Goal: Task Accomplishment & Management: Complete application form

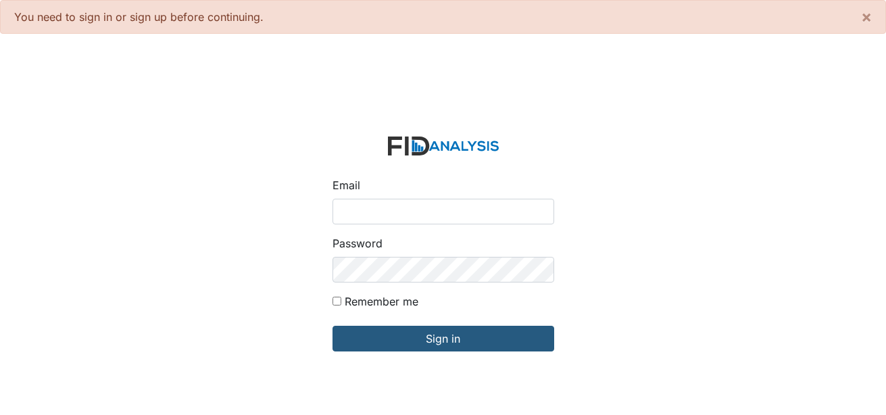
drag, startPoint x: 353, startPoint y: 220, endPoint x: 358, endPoint y: 226, distance: 8.2
click at [353, 220] on input "Email" at bounding box center [444, 212] width 222 height 26
type input "[EMAIL_ADDRESS][DOMAIN_NAME]"
click at [374, 260] on div "Password" at bounding box center [444, 258] width 222 height 47
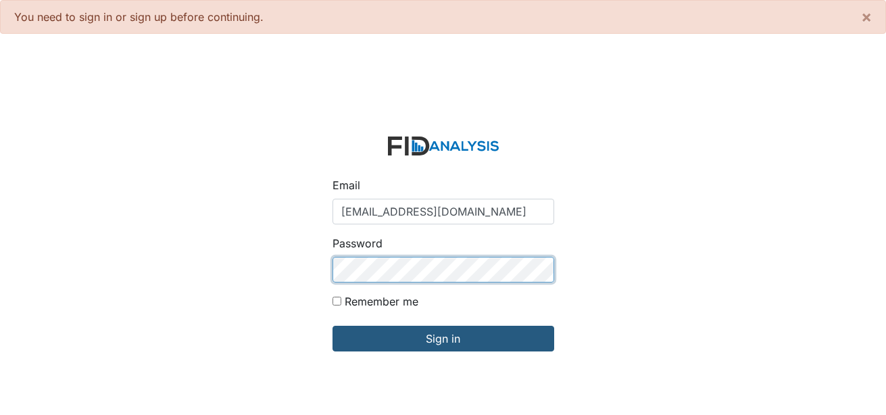
click at [333, 326] on input "Sign in" at bounding box center [444, 339] width 222 height 26
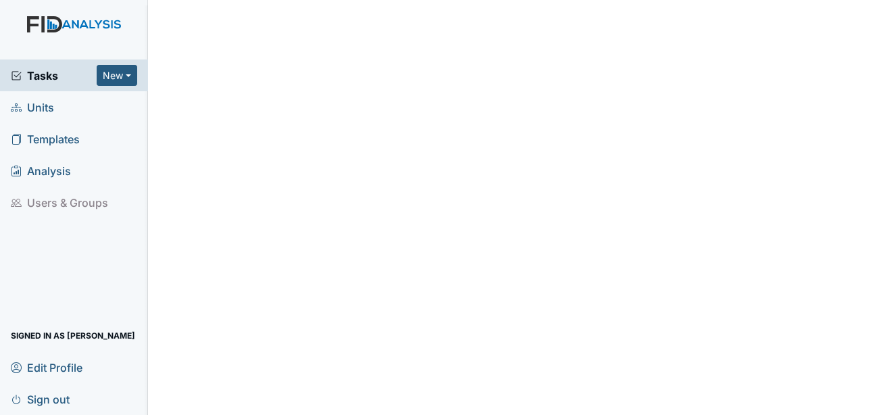
click at [32, 112] on span "Units" at bounding box center [32, 107] width 43 height 21
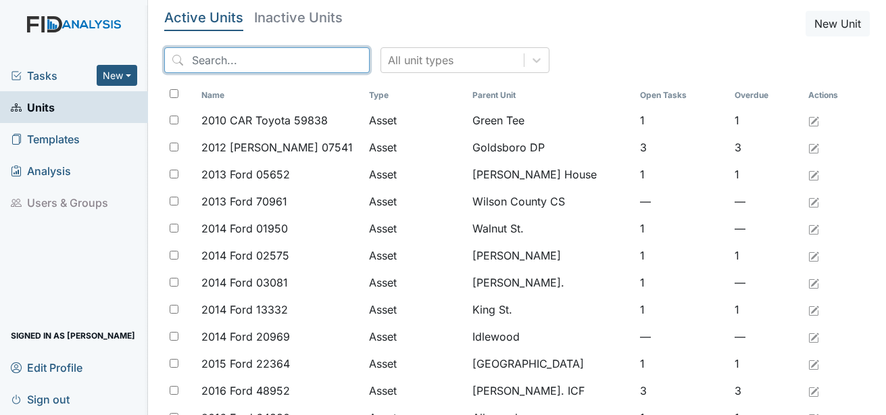
click at [253, 62] on input "search" at bounding box center [266, 60] width 205 height 26
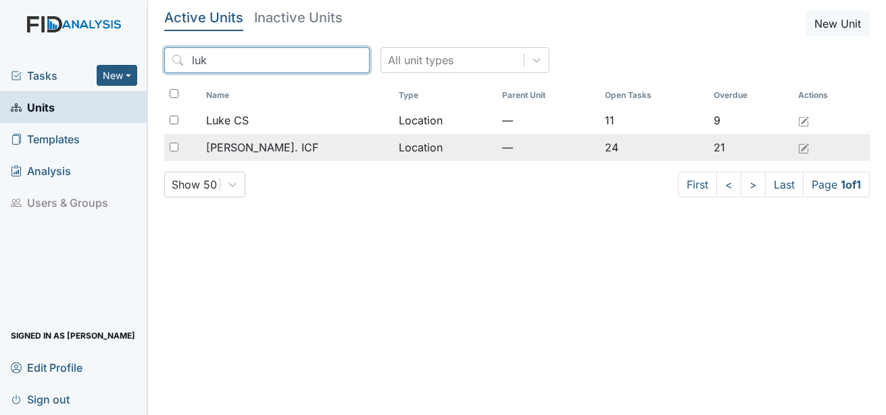
type input "luk"
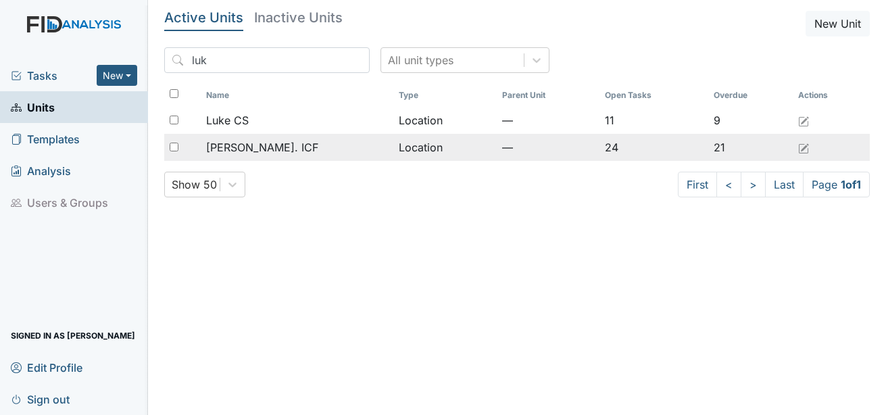
click at [239, 150] on span "Luke St. ICF" at bounding box center [262, 147] width 112 height 16
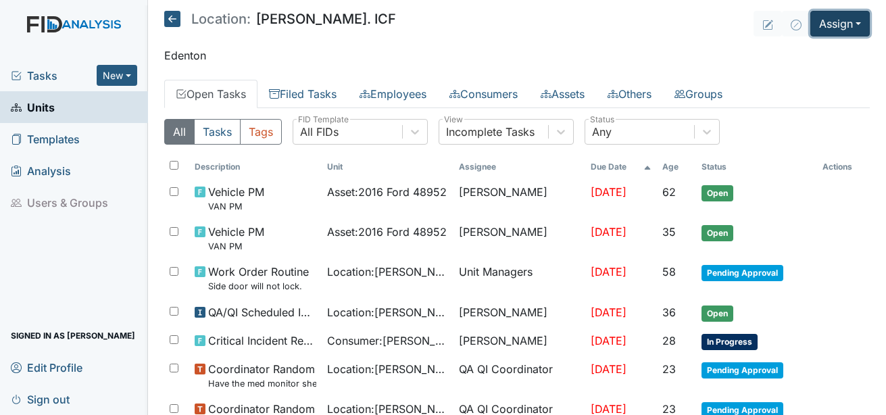
click at [825, 21] on button "Assign" at bounding box center [839, 24] width 59 height 26
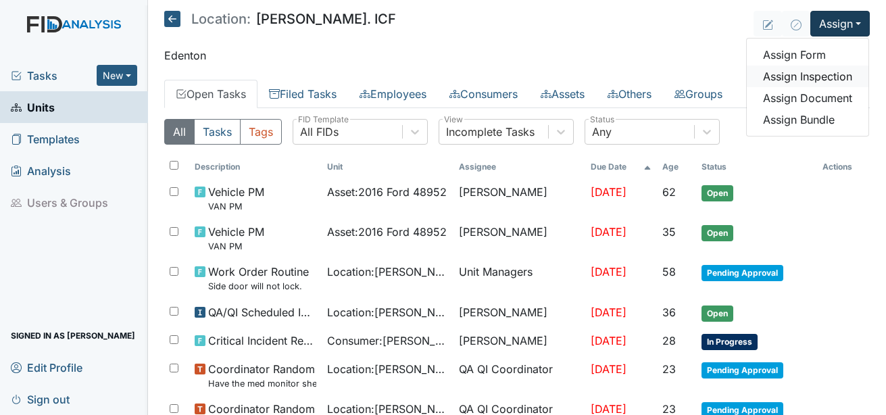
click at [785, 75] on link "Assign Inspection" at bounding box center [808, 77] width 122 height 22
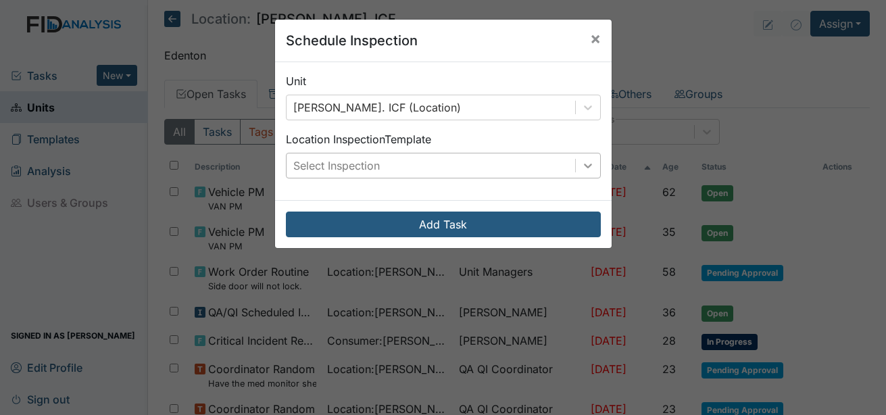
click at [585, 164] on icon at bounding box center [588, 166] width 14 height 14
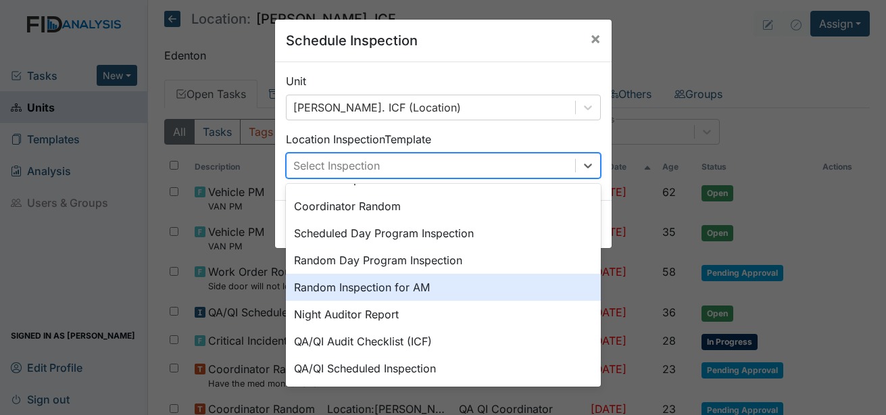
scroll to position [233, 0]
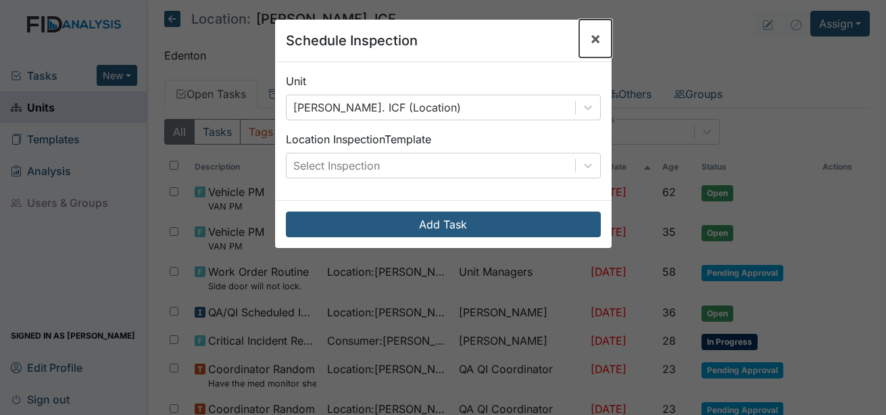
click at [591, 36] on span "×" at bounding box center [595, 38] width 11 height 20
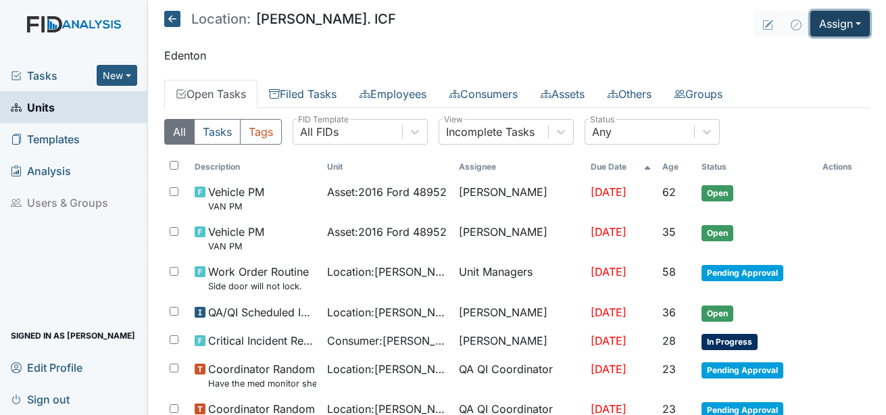
click at [841, 28] on button "Assign" at bounding box center [839, 24] width 59 height 26
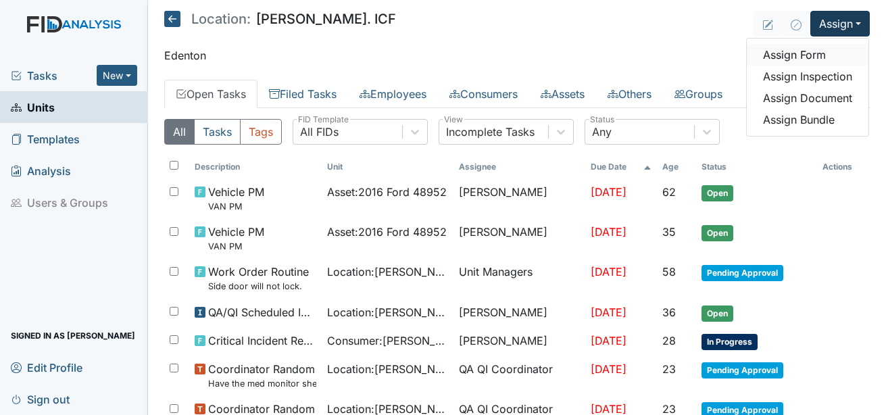
click at [790, 52] on link "Assign Form" at bounding box center [808, 55] width 122 height 22
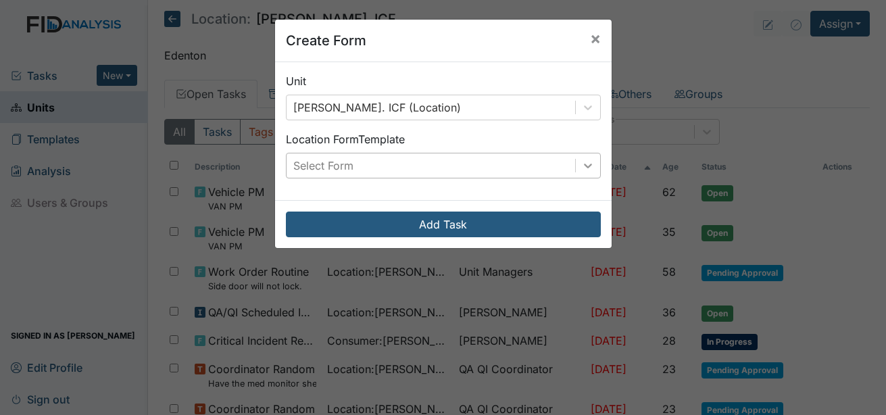
click at [587, 164] on icon at bounding box center [588, 166] width 14 height 14
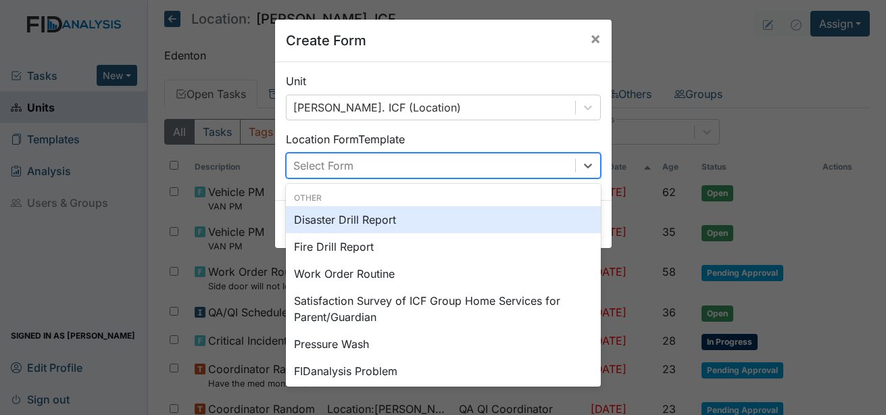
click at [356, 228] on div "Disaster Drill Report" at bounding box center [443, 219] width 315 height 27
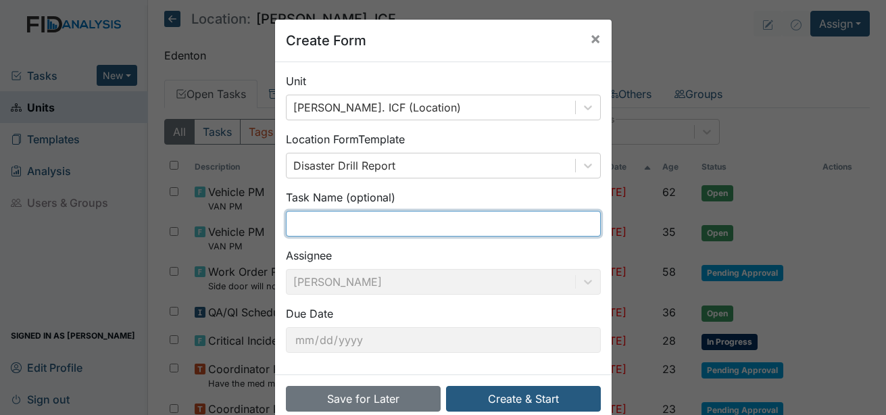
click at [355, 224] on input "text" at bounding box center [443, 224] width 315 height 26
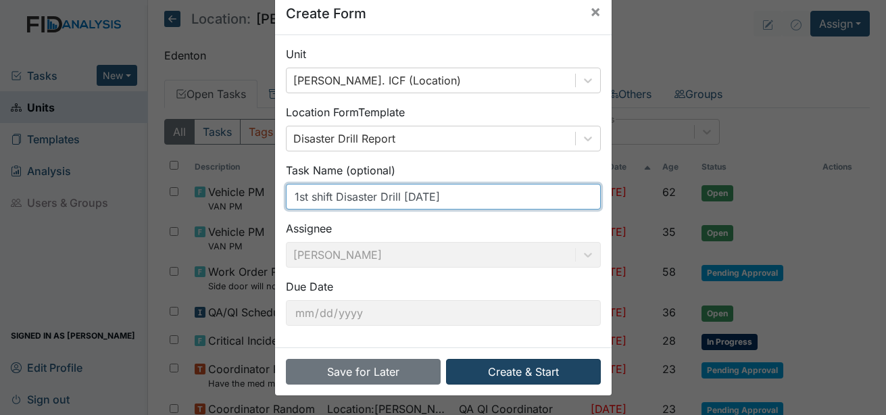
type input "1st shift Disaster Drill 9-22-2025"
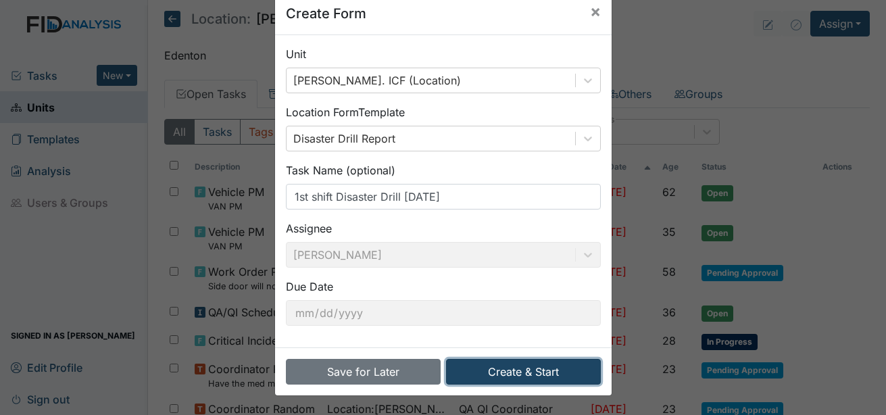
click at [507, 368] on button "Create & Start" at bounding box center [523, 372] width 155 height 26
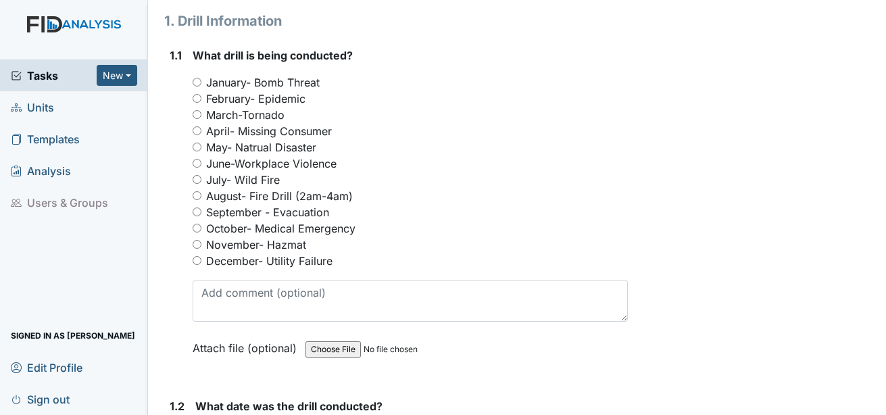
scroll to position [203, 0]
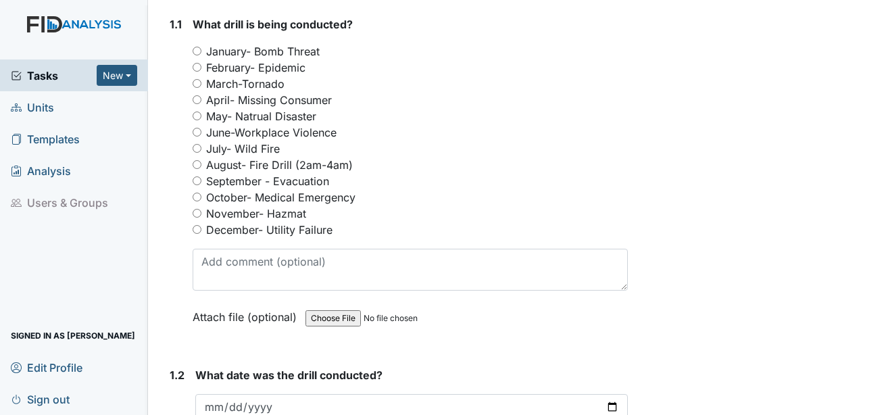
click at [278, 173] on label "September - Evacuation" at bounding box center [267, 181] width 123 height 16
click at [201, 176] on input "September - Evacuation" at bounding box center [197, 180] width 9 height 9
radio input "true"
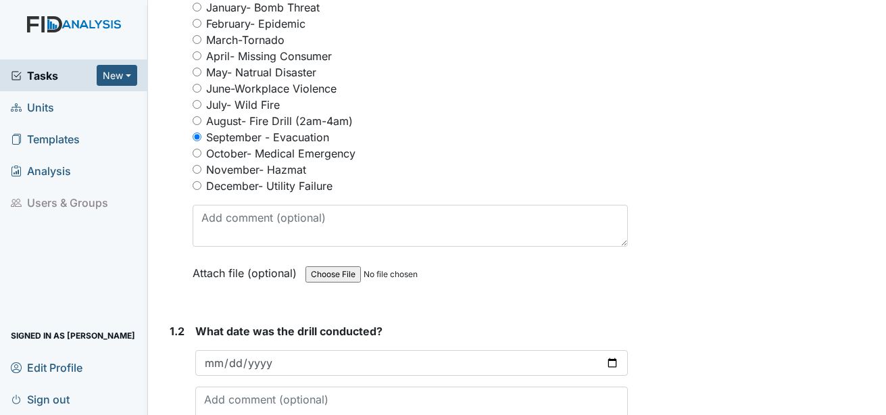
scroll to position [270, 0]
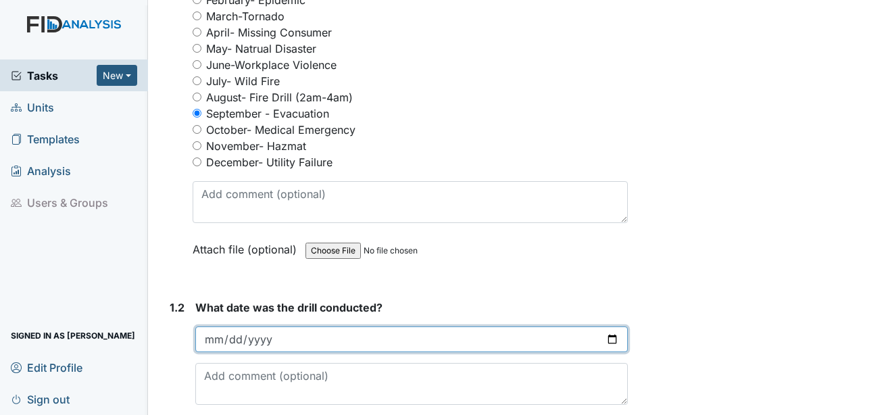
click at [214, 326] on input "date" at bounding box center [411, 339] width 433 height 26
type input "2025-09-22"
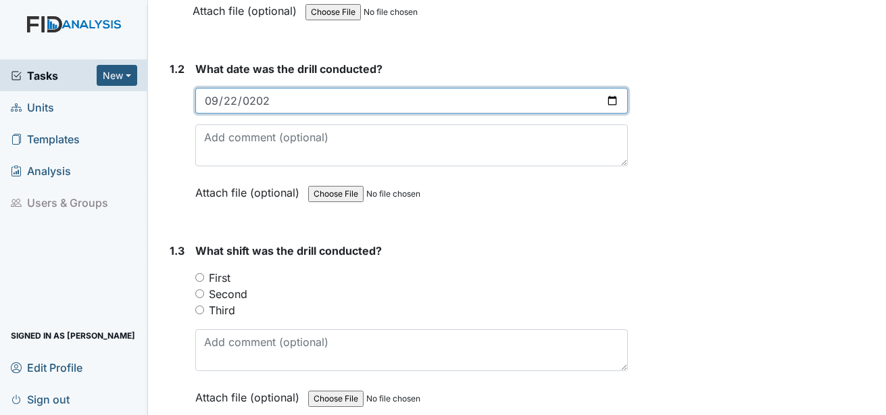
scroll to position [541, 0]
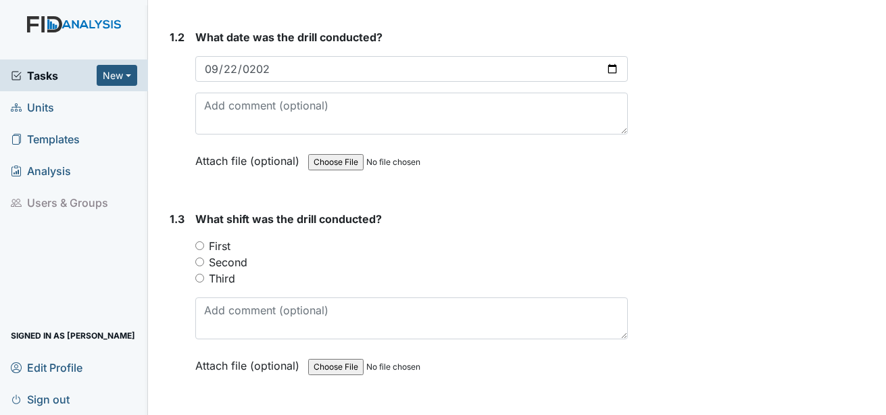
click at [223, 238] on label "First" at bounding box center [220, 246] width 22 height 16
click at [204, 241] on input "First" at bounding box center [199, 245] width 9 height 9
radio input "true"
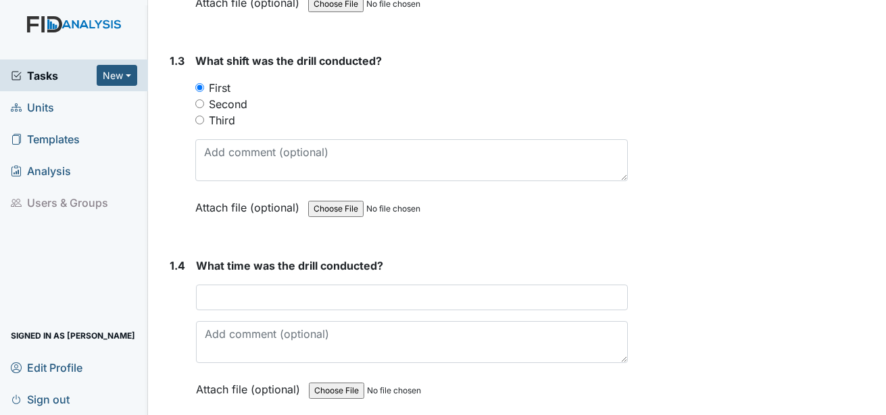
scroll to position [743, 0]
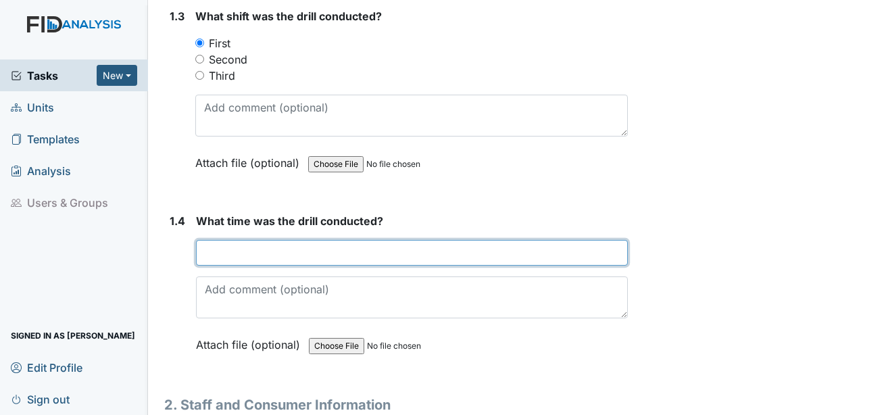
click at [252, 240] on input "text" at bounding box center [412, 253] width 432 height 26
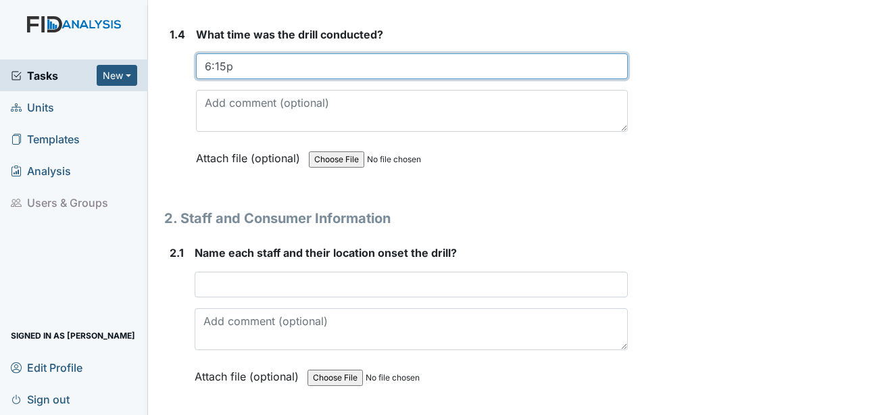
scroll to position [946, 0]
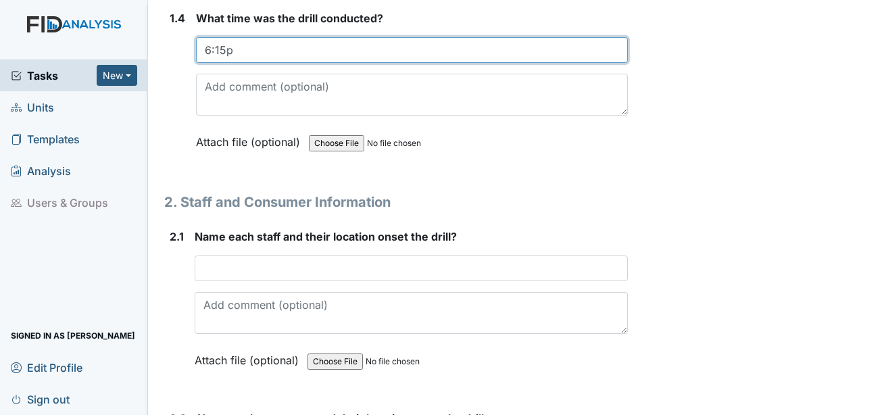
type input "6:15p"
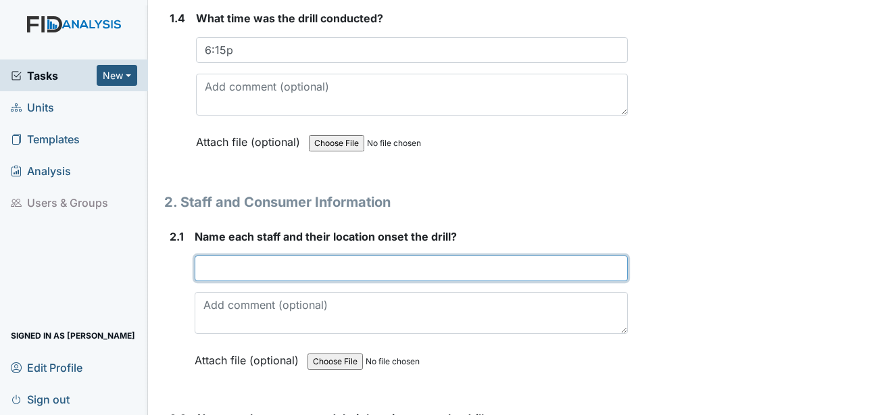
click at [261, 255] on input "text" at bounding box center [411, 268] width 433 height 26
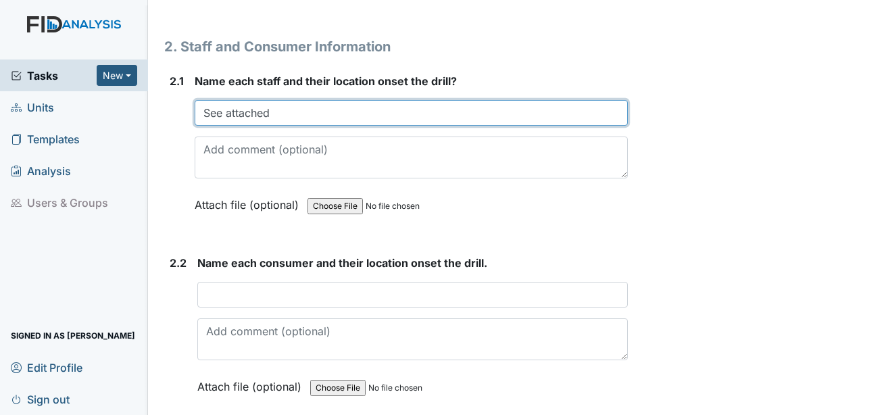
scroll to position [1149, 0]
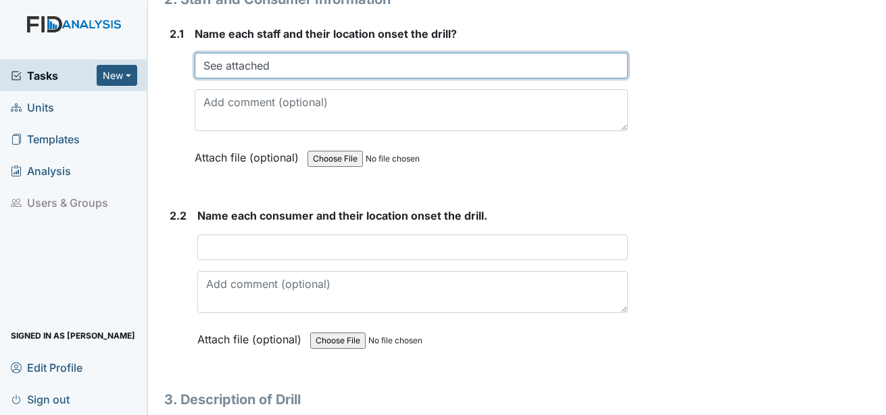
type input "See attached"
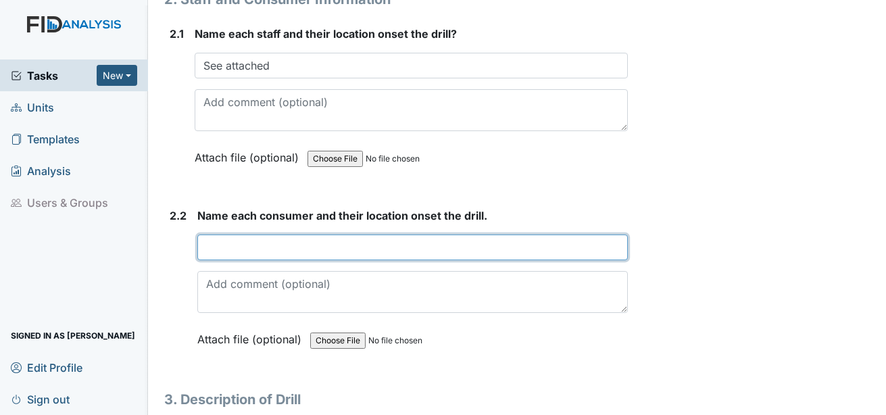
click at [259, 243] on input "text" at bounding box center [412, 248] width 431 height 26
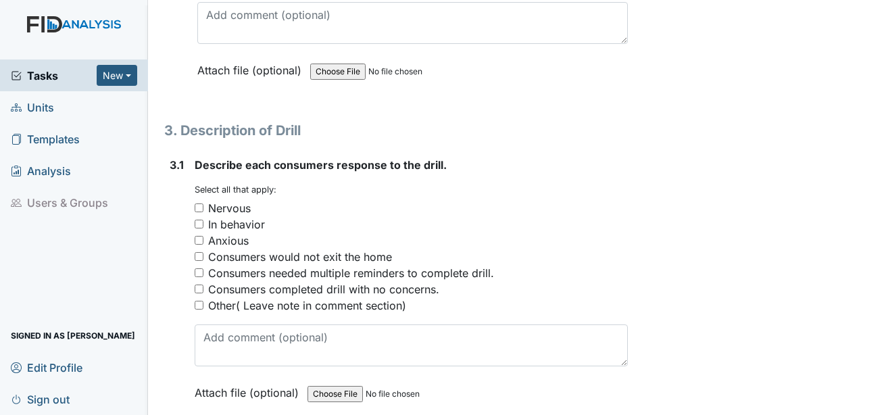
scroll to position [1419, 0]
type input "See attached"
click at [299, 280] on div "Consumers completed drill with no concerns." at bounding box center [323, 288] width 231 height 16
click at [203, 283] on input "Consumers completed drill with no concerns." at bounding box center [199, 287] width 9 height 9
checkbox input "true"
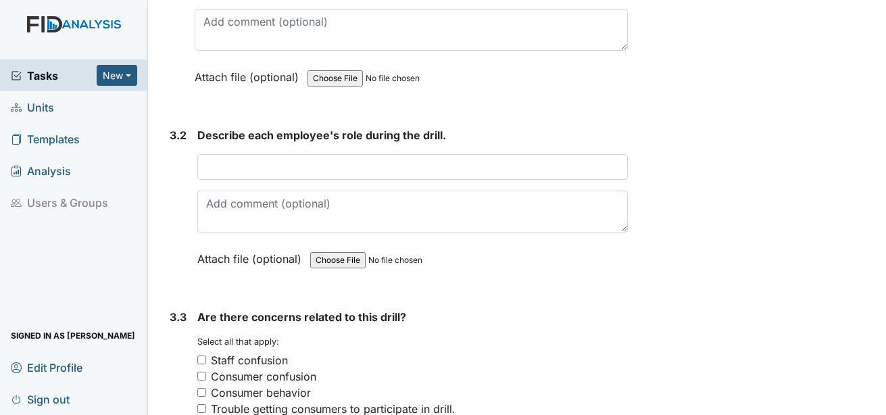
scroll to position [1757, 0]
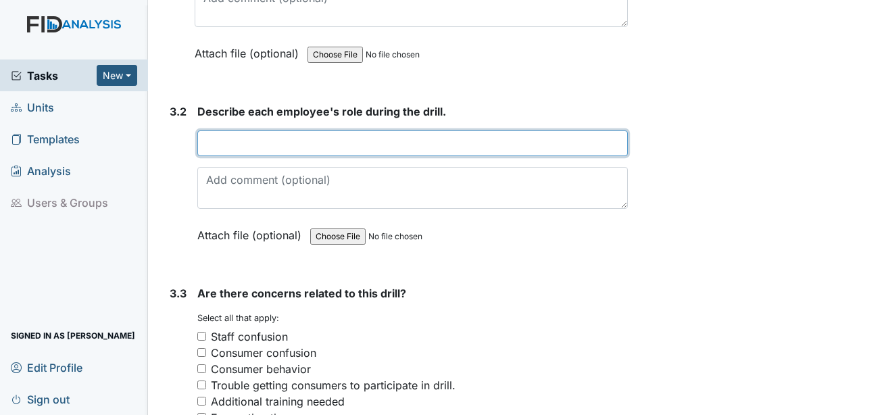
click at [295, 130] on input "text" at bounding box center [412, 143] width 431 height 26
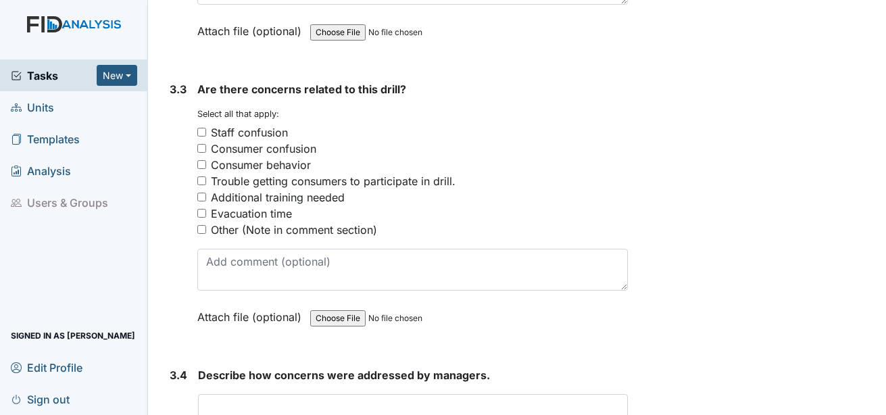
scroll to position [1960, 0]
type input "See attached"
drag, startPoint x: 232, startPoint y: 214, endPoint x: 224, endPoint y: 245, distance: 32.1
click at [232, 223] on div "Other (Note in comment section)" at bounding box center [294, 231] width 166 height 16
click at [206, 226] on input "Other (Note in comment section)" at bounding box center [201, 230] width 9 height 9
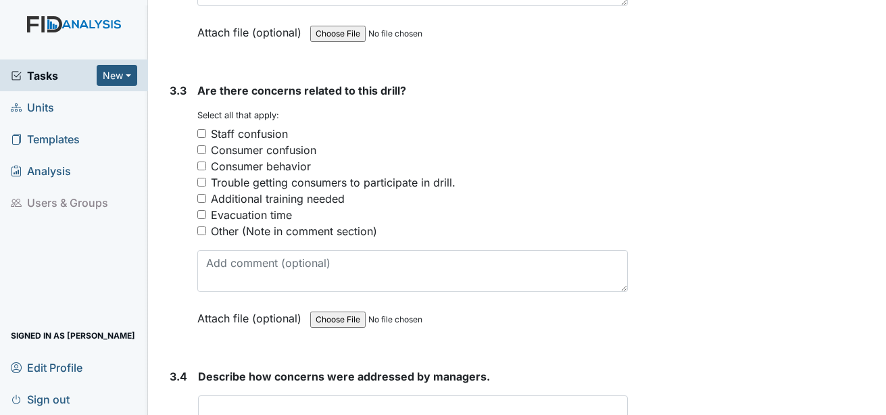
checkbox input "true"
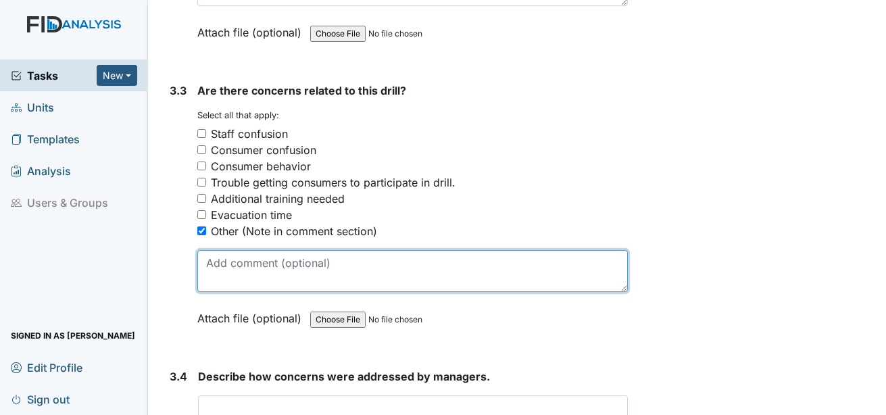
click at [226, 250] on textarea at bounding box center [412, 271] width 431 height 42
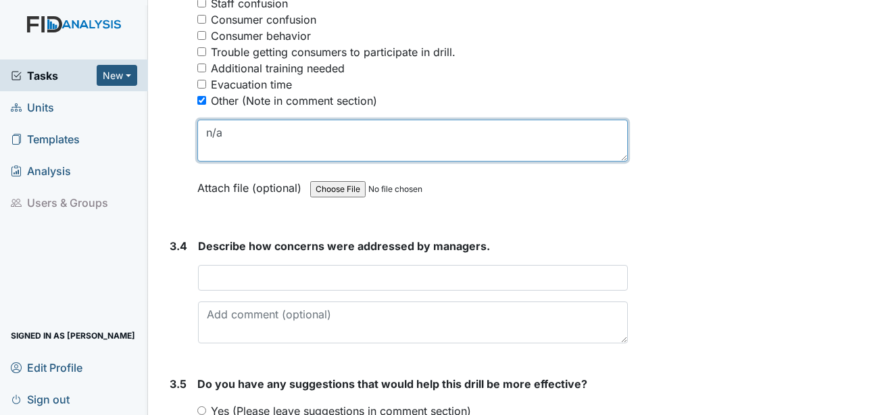
scroll to position [2095, 0]
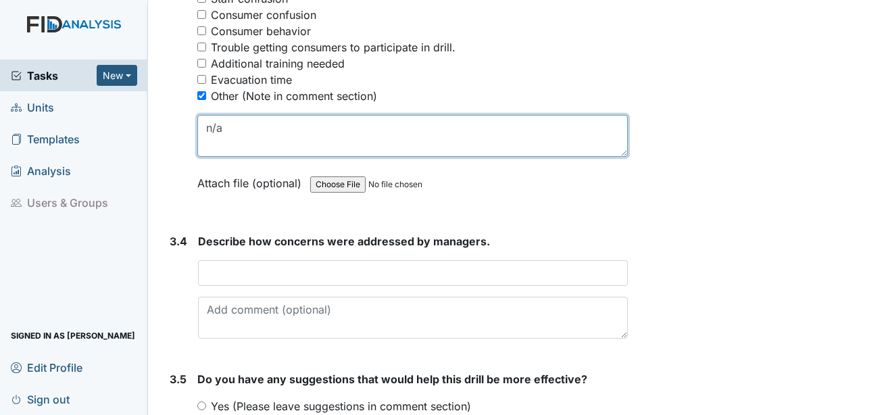
type textarea "n/a"
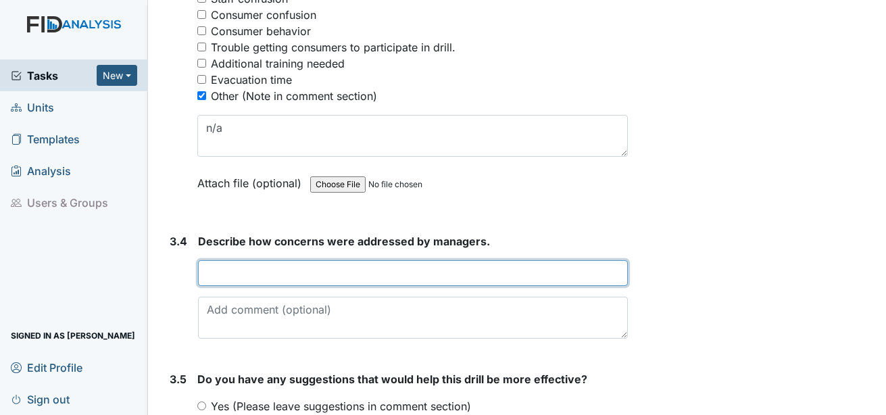
click at [258, 260] on input "text" at bounding box center [413, 273] width 430 height 26
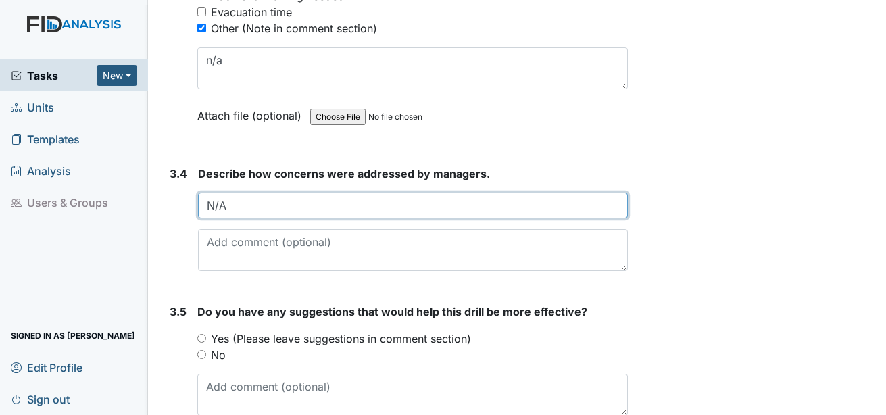
scroll to position [2216, 0]
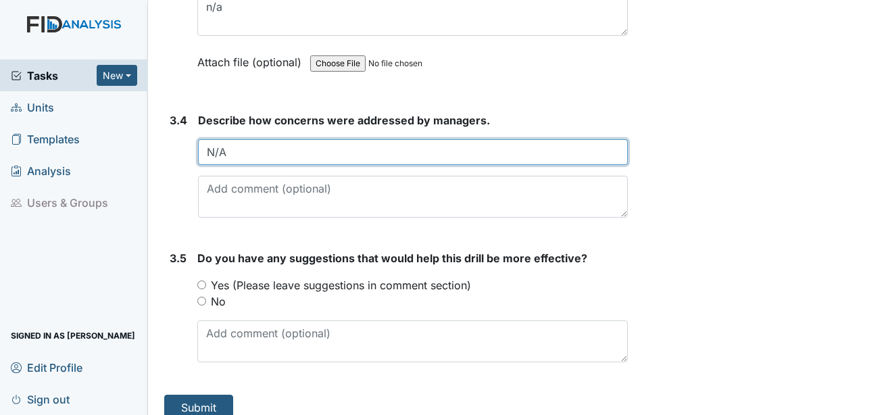
type input "N/A"
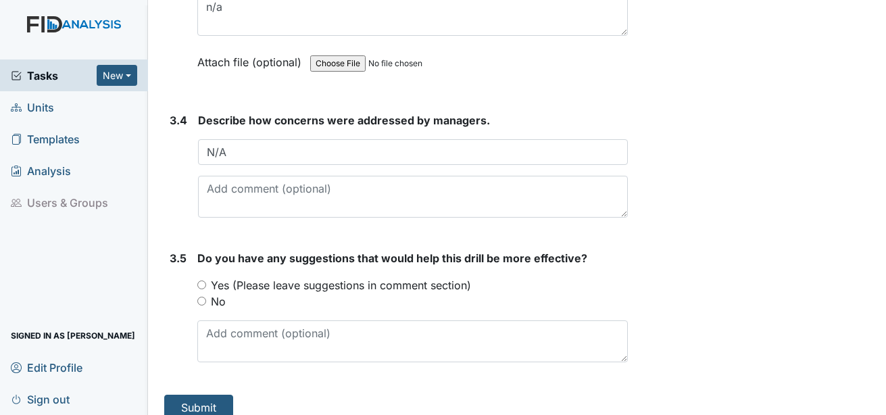
click at [218, 293] on label "No" at bounding box center [218, 301] width 15 height 16
click at [206, 297] on input "No" at bounding box center [201, 301] width 9 height 9
radio input "true"
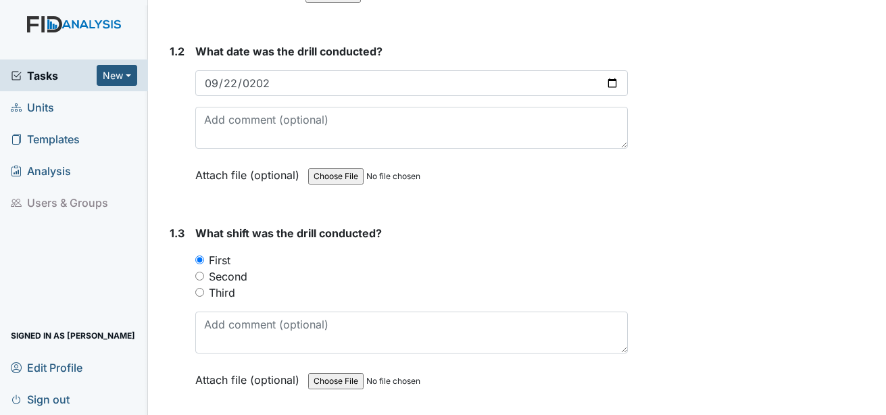
scroll to position [0, 0]
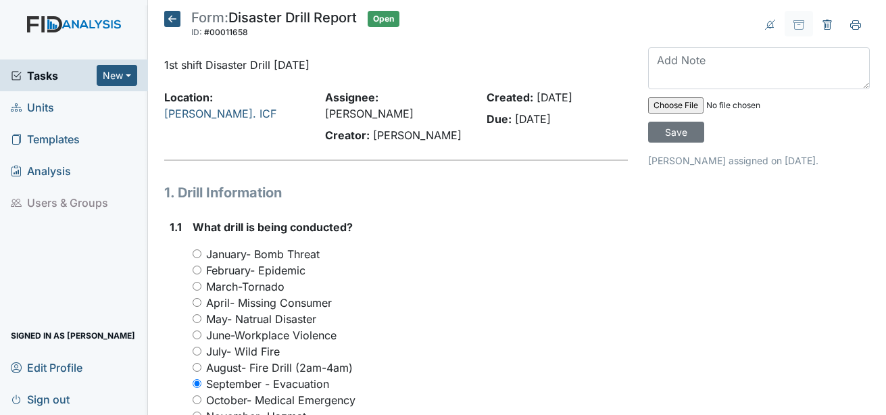
click at [667, 107] on input "file" at bounding box center [740, 105] width 184 height 32
click at [661, 105] on input "file" at bounding box center [740, 105] width 184 height 32
type input "C:\fakepath\Evacuation.pdf"
click at [674, 130] on input "Save" at bounding box center [676, 132] width 56 height 21
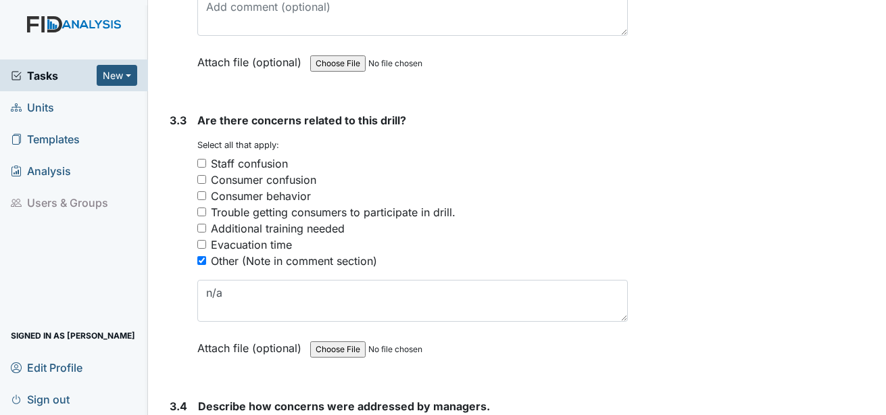
scroll to position [2216, 0]
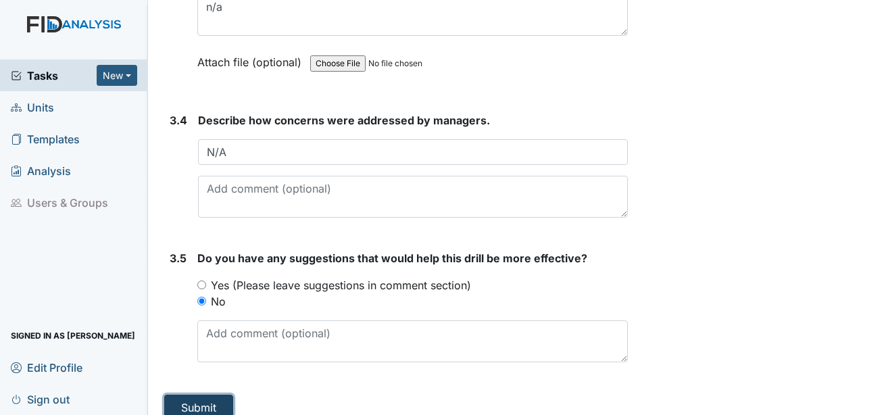
click at [214, 395] on button "Submit" at bounding box center [198, 408] width 69 height 26
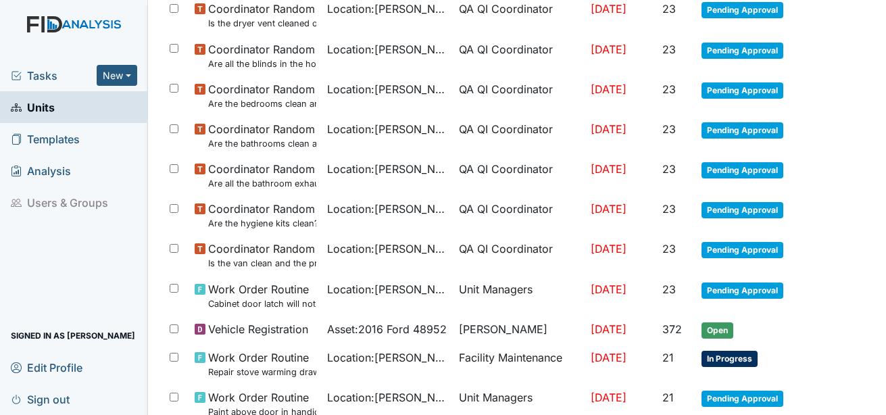
scroll to position [608, 0]
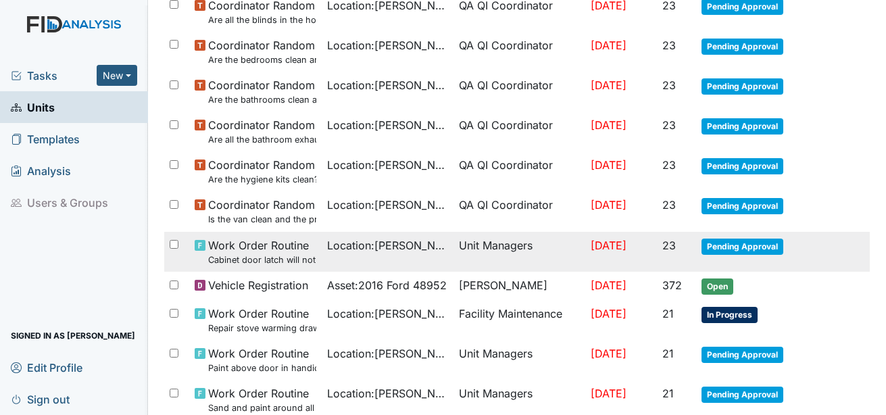
click at [722, 247] on span "Pending Approval" at bounding box center [743, 247] width 82 height 16
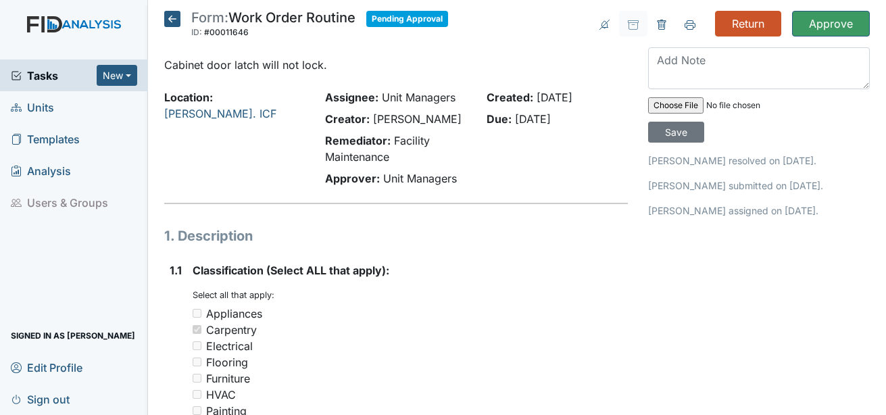
click at [178, 17] on icon at bounding box center [172, 19] width 16 height 16
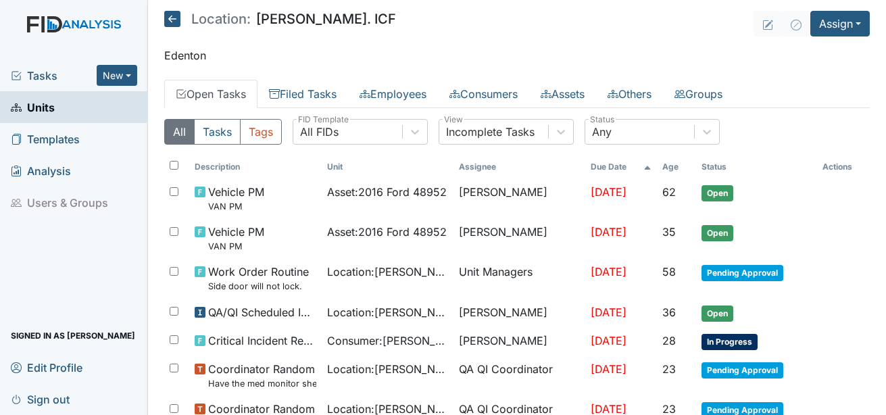
click at [49, 72] on span "Tasks" at bounding box center [54, 76] width 86 height 16
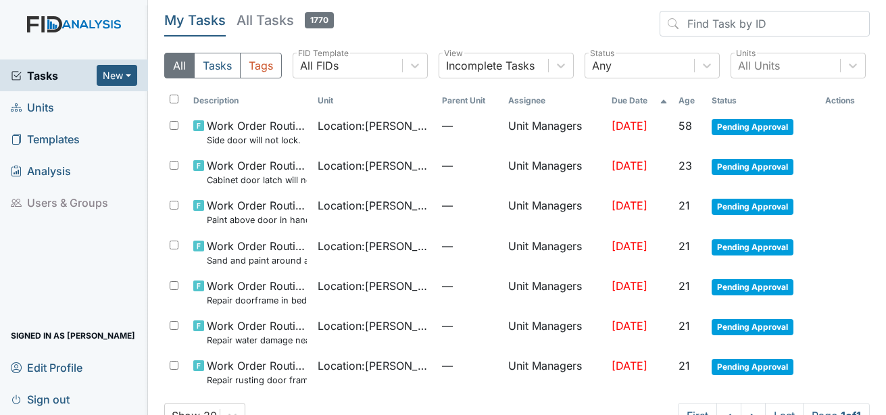
click at [46, 110] on span "Units" at bounding box center [32, 107] width 43 height 21
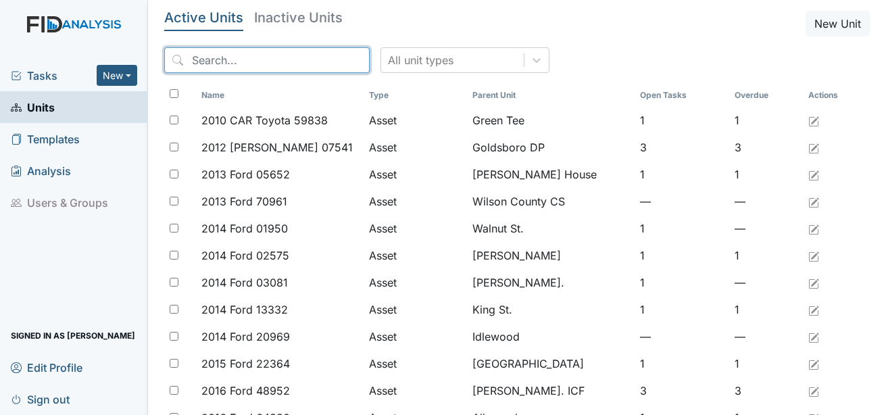
click at [214, 59] on input "search" at bounding box center [266, 60] width 205 height 26
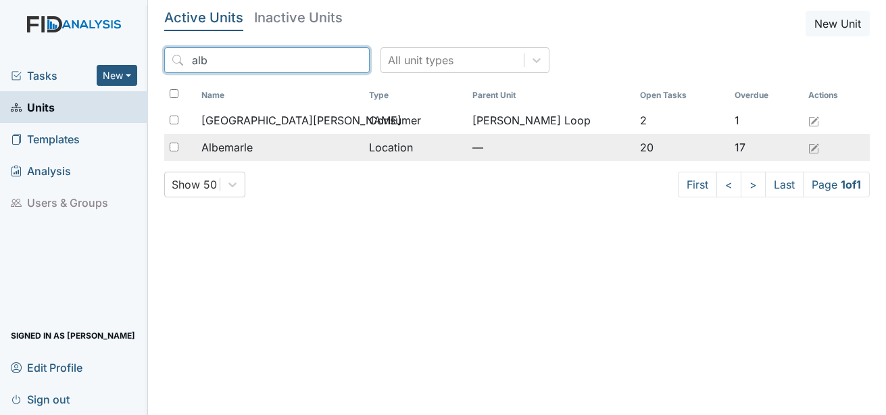
type input "alb"
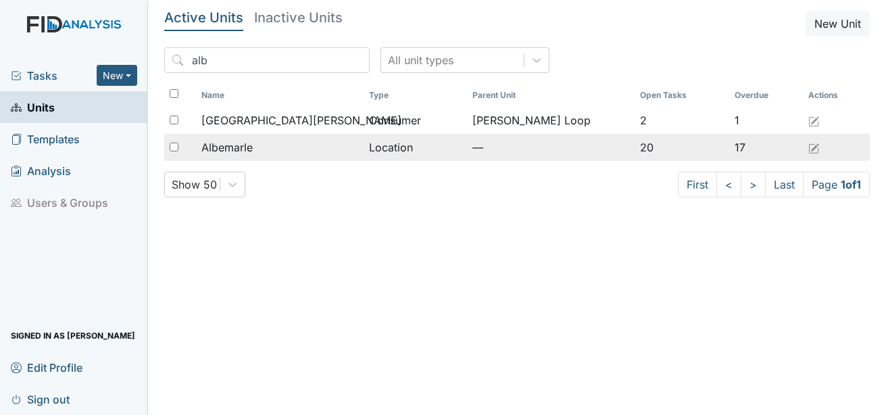
click at [253, 149] on span "Albemarle" at bounding box center [226, 147] width 51 height 16
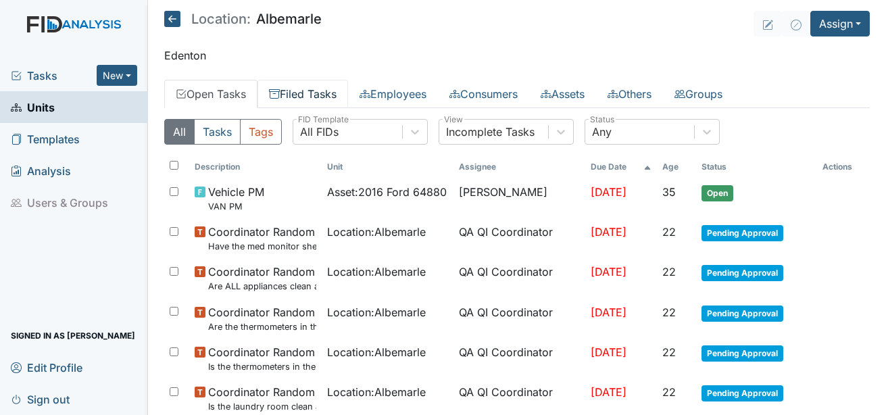
click at [293, 100] on link "Filed Tasks" at bounding box center [302, 94] width 91 height 28
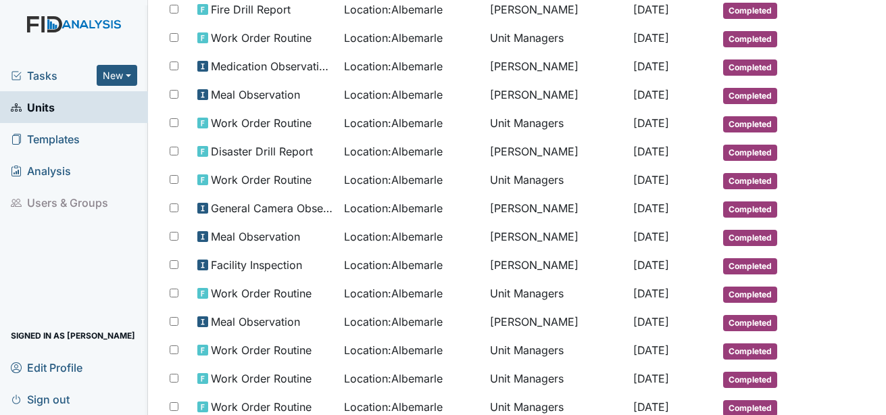
scroll to position [676, 0]
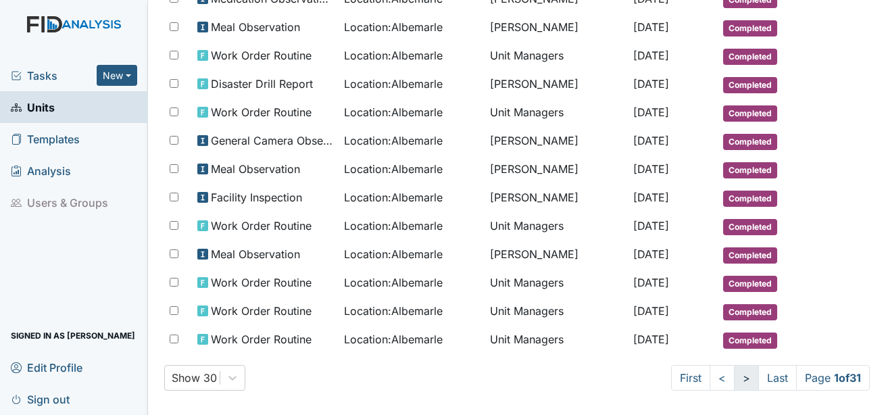
click at [734, 378] on link ">" at bounding box center [746, 378] width 25 height 26
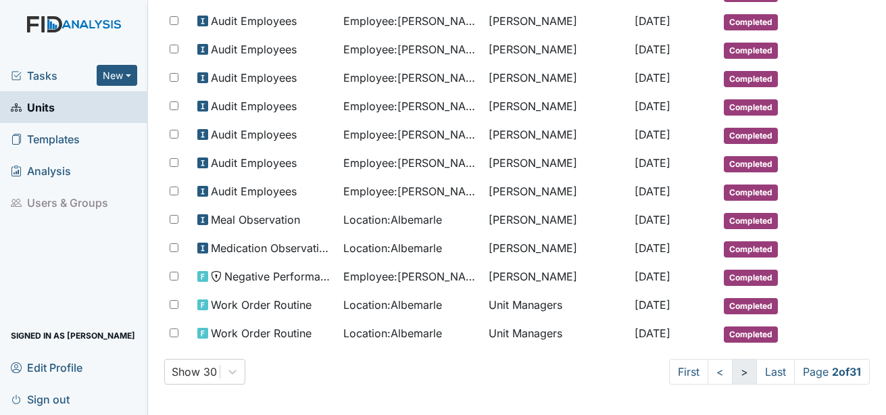
scroll to position [695, 0]
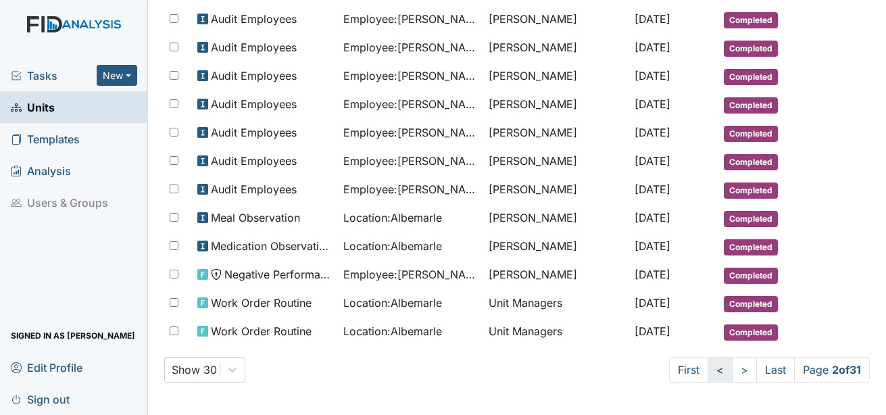
click at [708, 370] on link "<" at bounding box center [720, 370] width 25 height 26
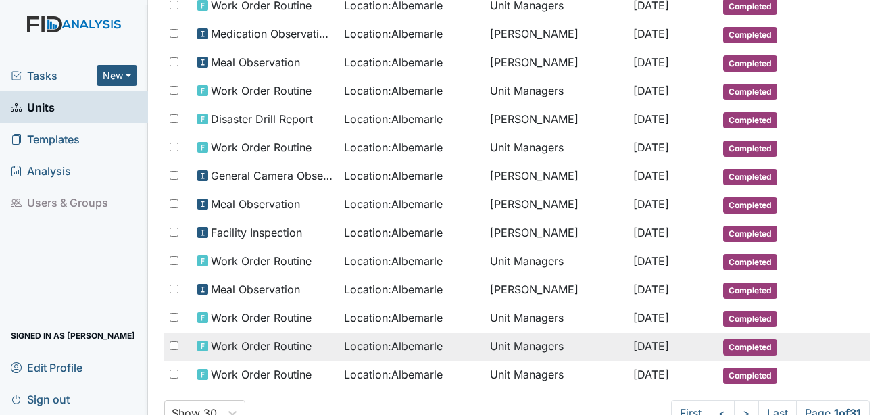
scroll to position [616, 0]
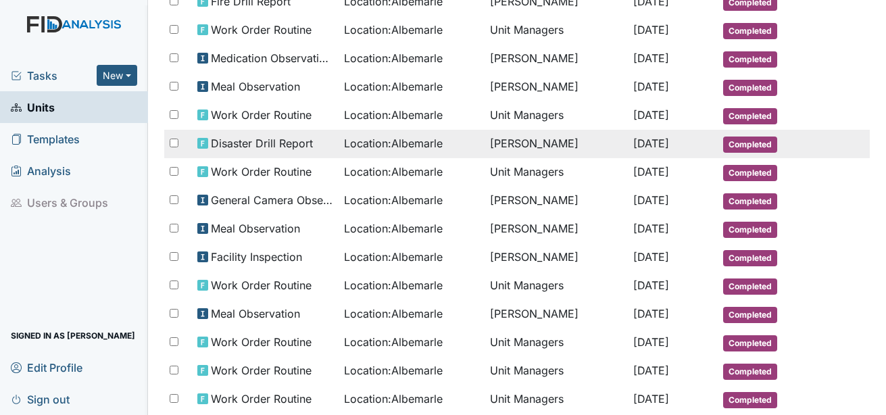
click at [740, 146] on span "Completed" at bounding box center [750, 145] width 54 height 16
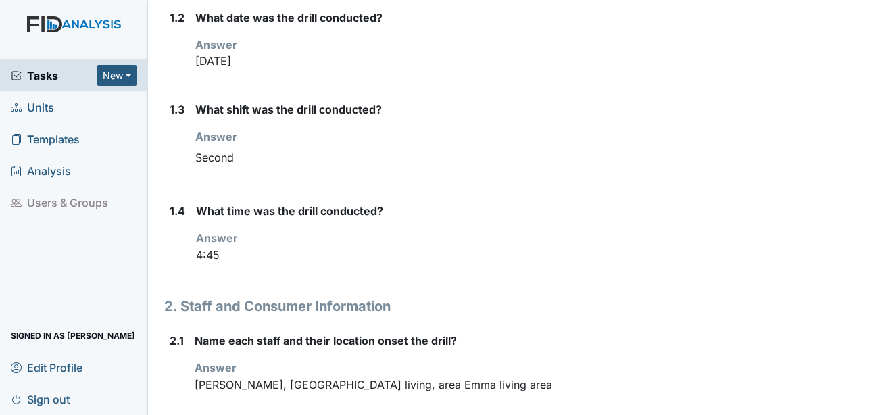
scroll to position [127, 0]
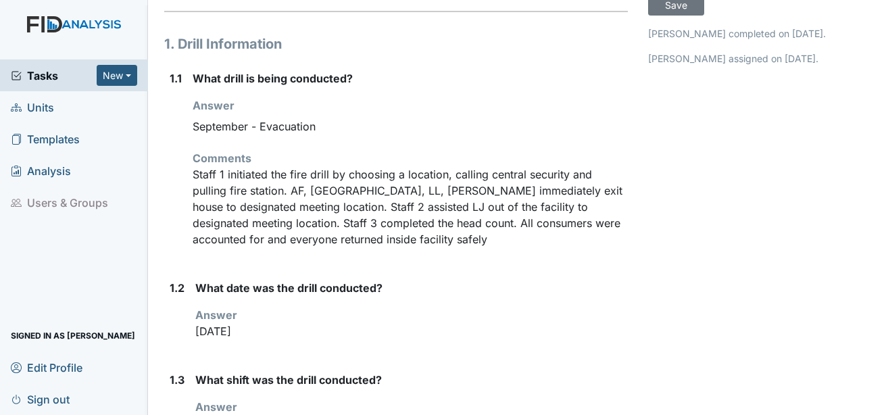
click at [396, 219] on p "Staff 1 initiated the fire drill by choosing a location, calling central securi…" at bounding box center [410, 206] width 435 height 81
drag, startPoint x: 393, startPoint y: 212, endPoint x: 382, endPoint y: 201, distance: 15.8
click at [382, 201] on p "Staff 1 initiated the fire drill by choosing a location, calling central securi…" at bounding box center [410, 206] width 435 height 81
drag, startPoint x: 382, startPoint y: 201, endPoint x: 362, endPoint y: 177, distance: 31.7
click at [362, 177] on p "Staff 1 initiated the fire drill by choosing a location, calling central securi…" at bounding box center [410, 206] width 435 height 81
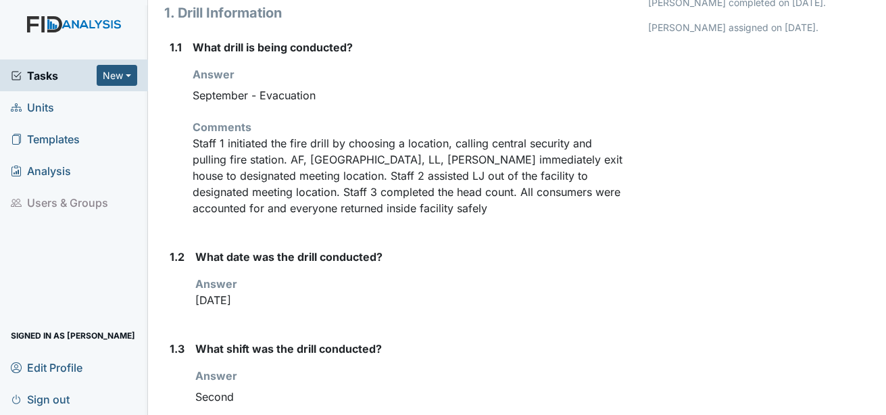
scroll to position [0, 0]
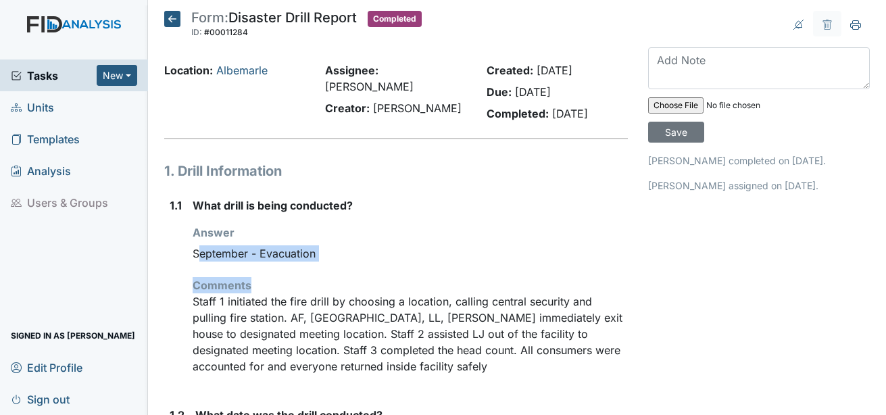
drag, startPoint x: 196, startPoint y: 253, endPoint x: 374, endPoint y: 277, distance: 180.0
click at [374, 277] on div "What drill is being conducted? Answer You must select one of the below options.…" at bounding box center [410, 291] width 435 height 188
drag, startPoint x: 374, startPoint y: 277, endPoint x: 344, endPoint y: 340, distance: 69.8
click at [344, 341] on p "Staff 1 initiated the fire drill by choosing a location, calling central securi…" at bounding box center [410, 333] width 435 height 81
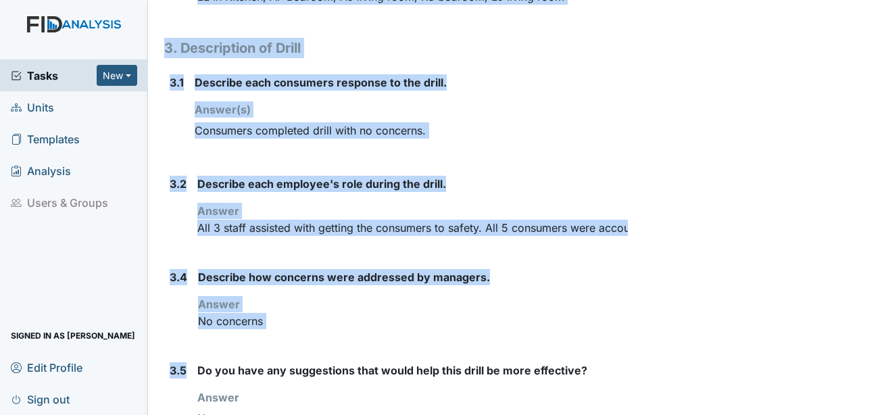
scroll to position [938, 0]
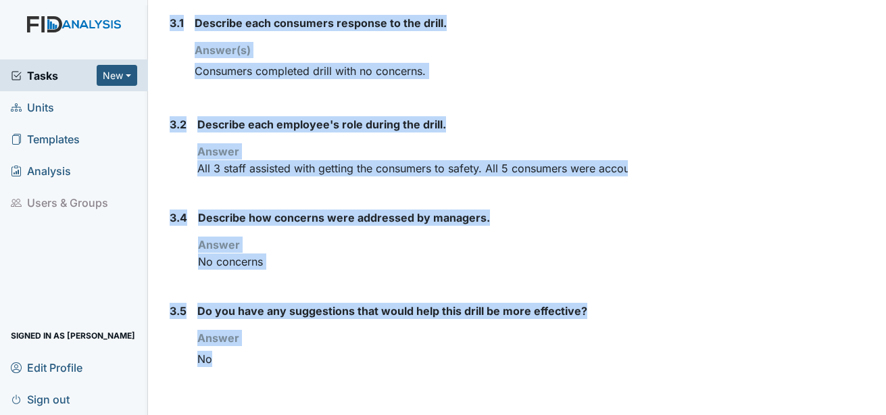
drag, startPoint x: 192, startPoint y: 247, endPoint x: 504, endPoint y: 363, distance: 333.2
drag, startPoint x: 504, startPoint y: 363, endPoint x: 506, endPoint y: 355, distance: 8.4
drag, startPoint x: 506, startPoint y: 355, endPoint x: 579, endPoint y: 97, distance: 267.6
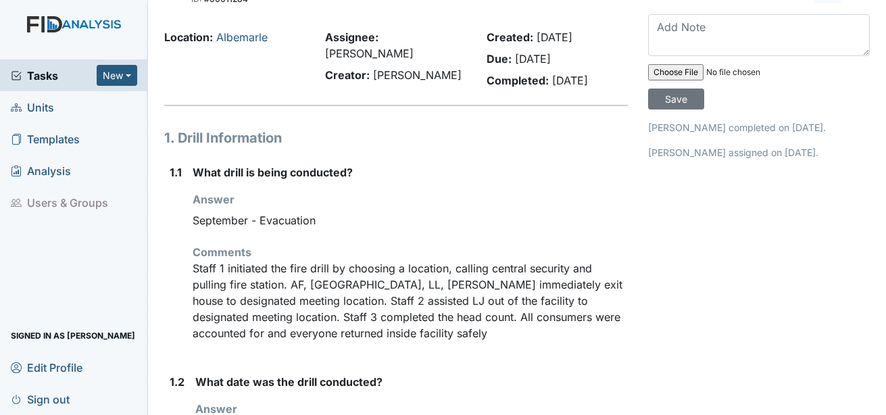
scroll to position [0, 0]
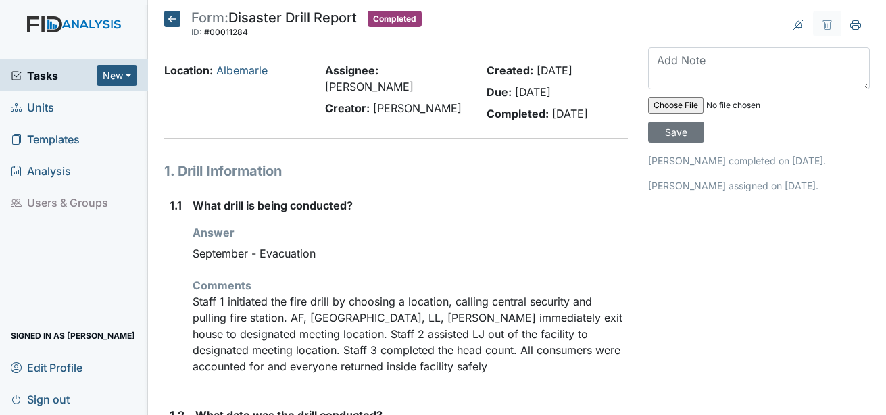
click at [177, 24] on icon at bounding box center [172, 19] width 16 height 16
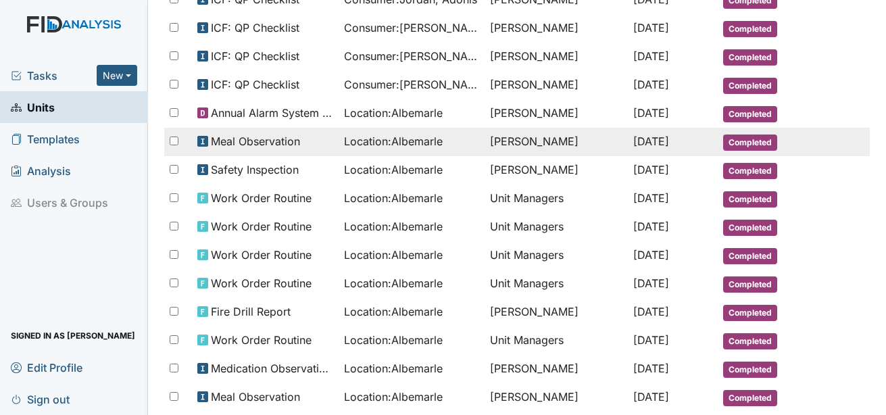
scroll to position [338, 0]
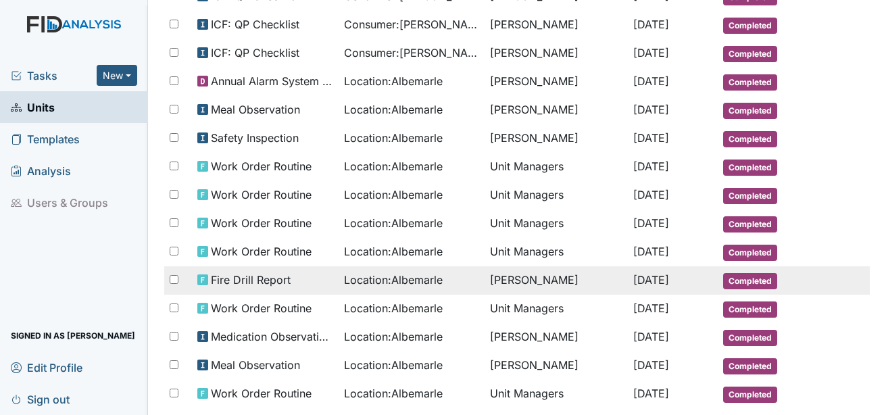
click at [744, 279] on span "Completed" at bounding box center [750, 281] width 54 height 16
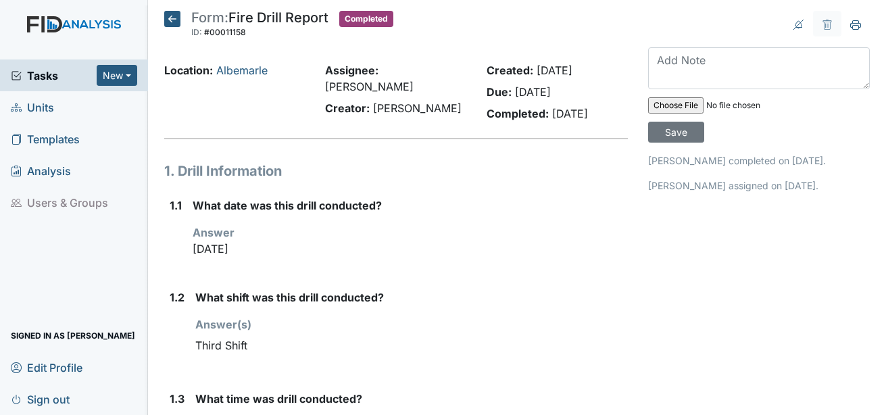
click at [169, 23] on icon at bounding box center [172, 19] width 16 height 16
